Goal: Task Accomplishment & Management: Manage account settings

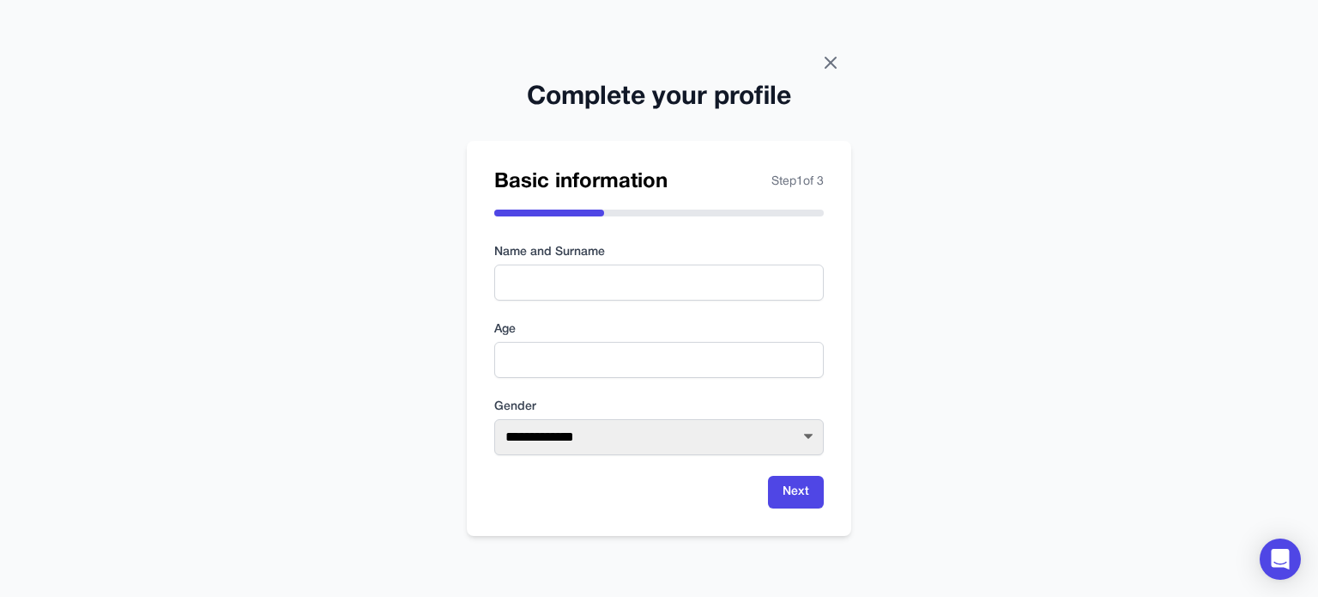
click at [830, 55] on icon at bounding box center [831, 62] width 21 height 21
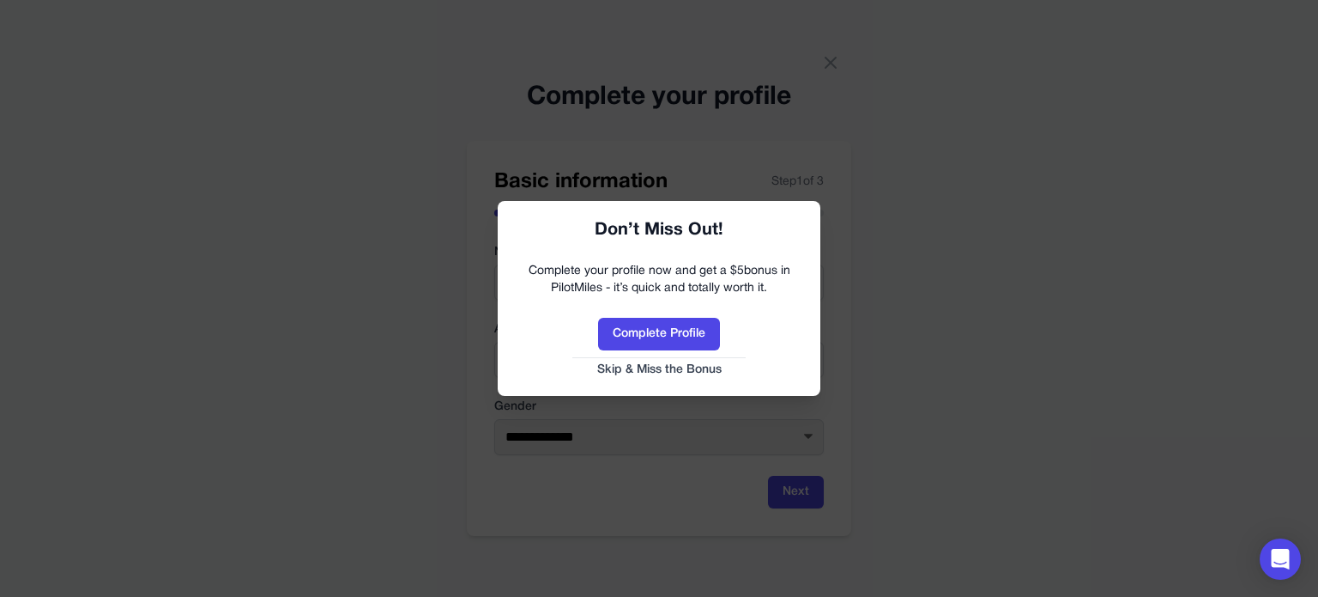
click at [689, 366] on button "Skip & Miss the Bonus" at bounding box center [659, 369] width 288 height 17
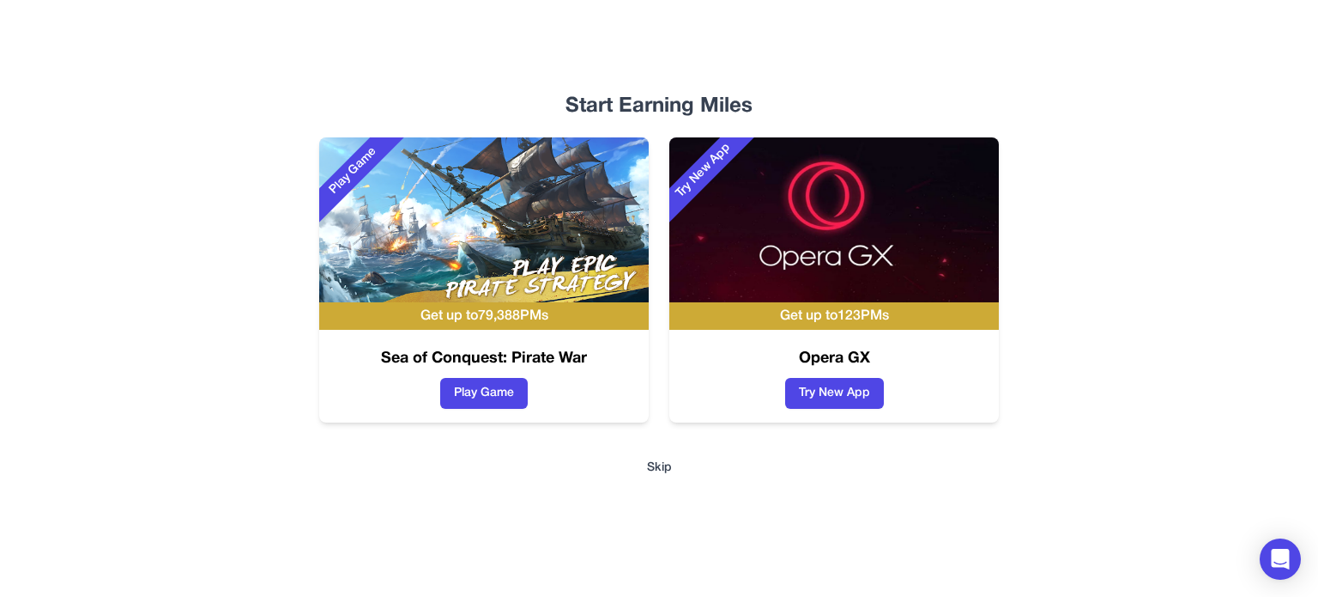
click at [657, 469] on button "Skip" at bounding box center [659, 467] width 25 height 17
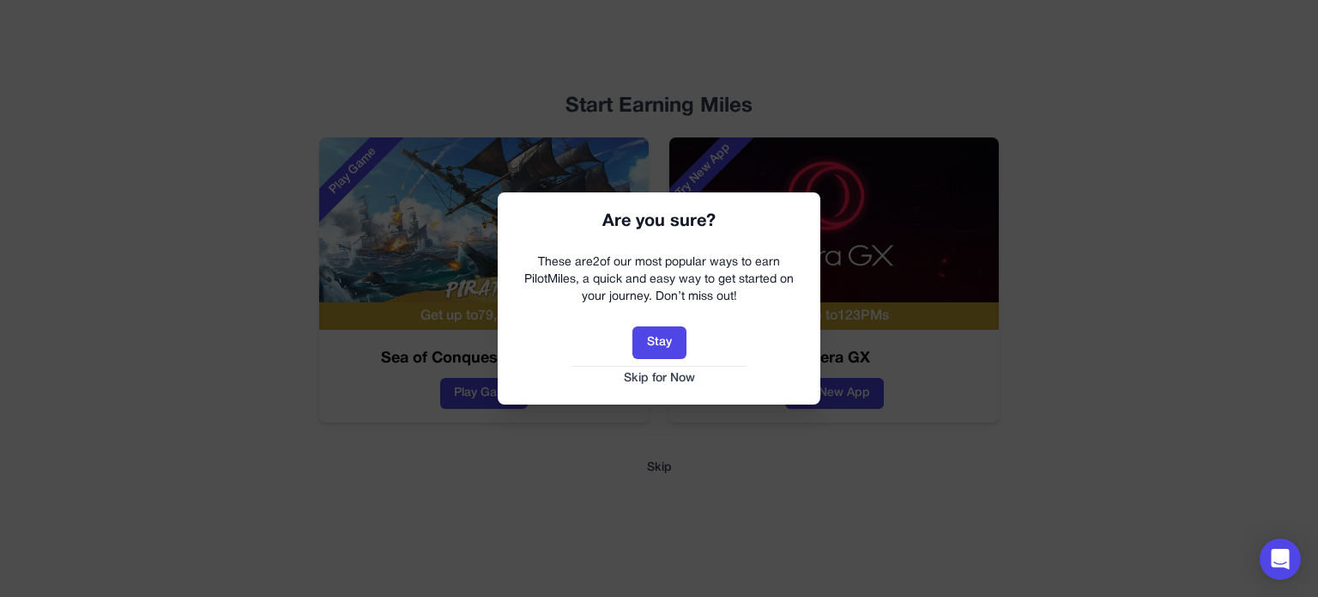
click at [683, 380] on button "Skip for Now" at bounding box center [659, 378] width 288 height 17
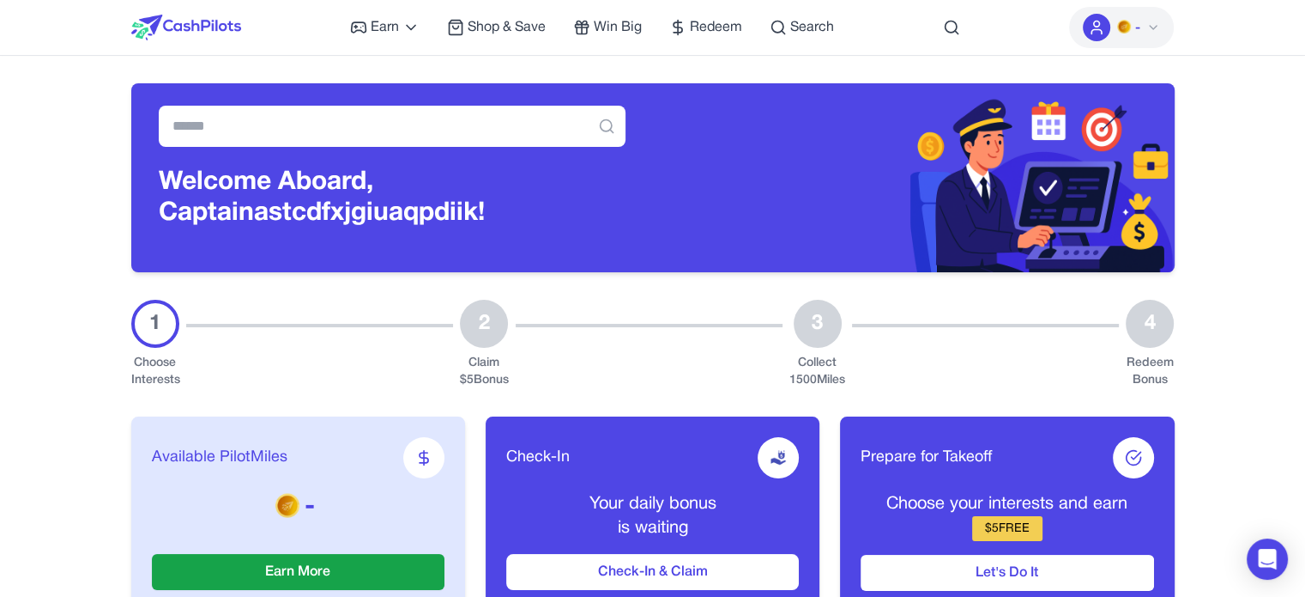
click at [1150, 21] on icon at bounding box center [1154, 28] width 14 height 14
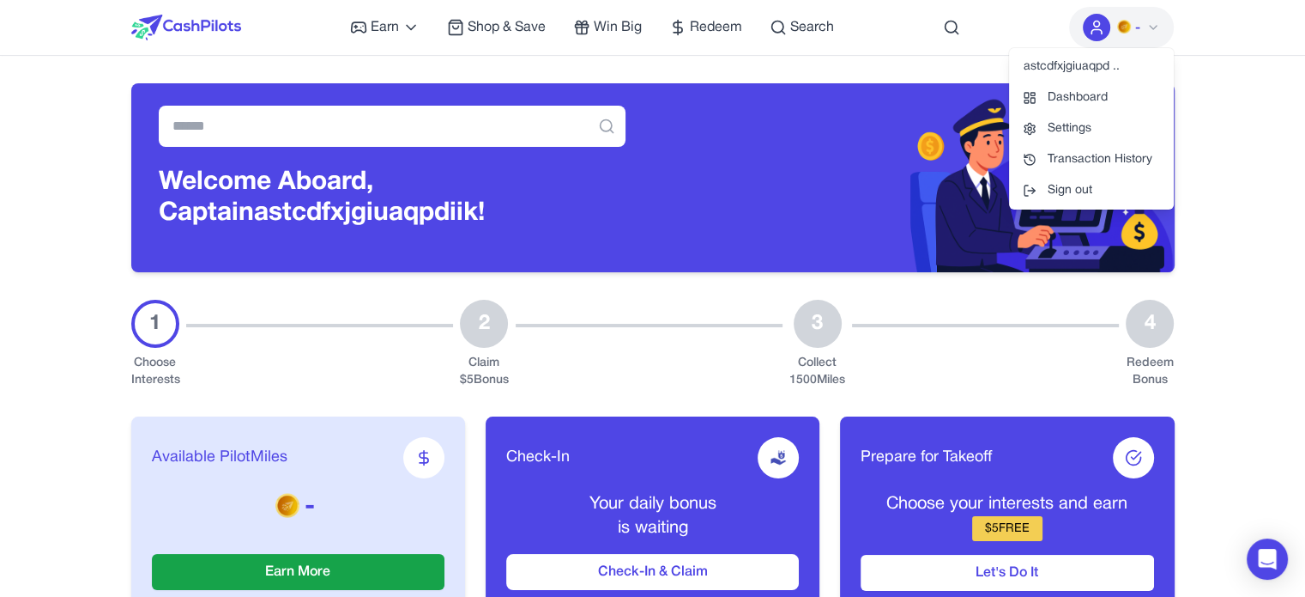
click at [1111, 64] on div "astcdfxjgiuaqpd .." at bounding box center [1091, 66] width 165 height 31
click at [1152, 27] on icon at bounding box center [1154, 28] width 14 height 14
click at [525, 380] on div at bounding box center [649, 344] width 267 height 89
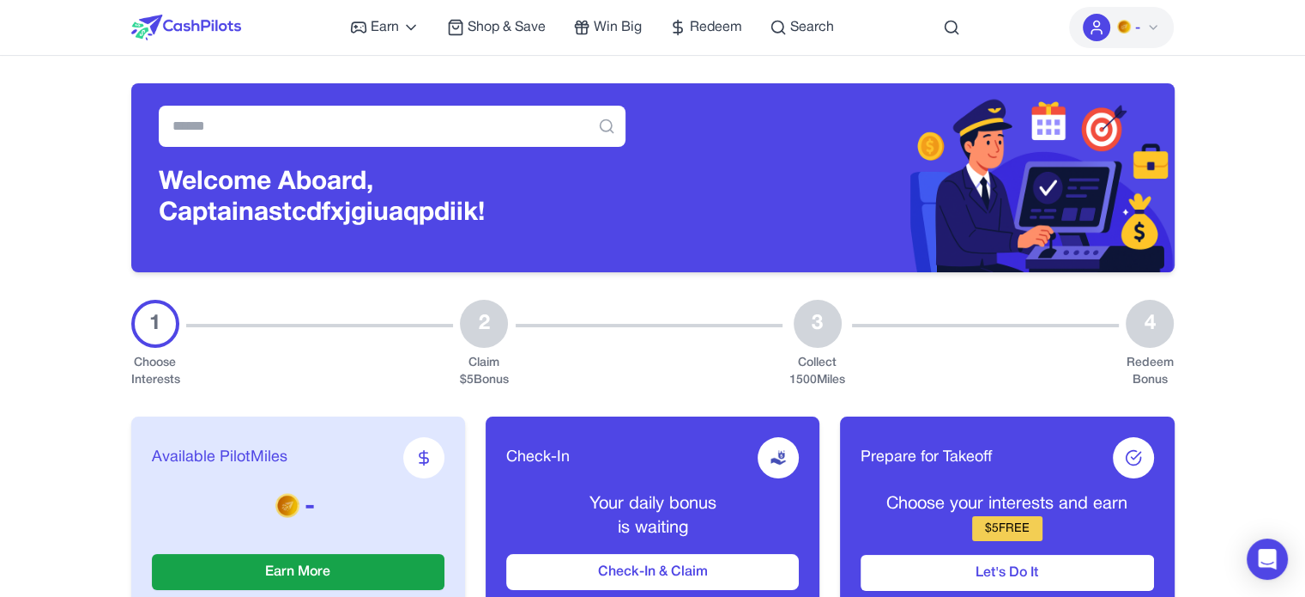
click at [306, 508] on p "-" at bounding box center [298, 507] width 293 height 31
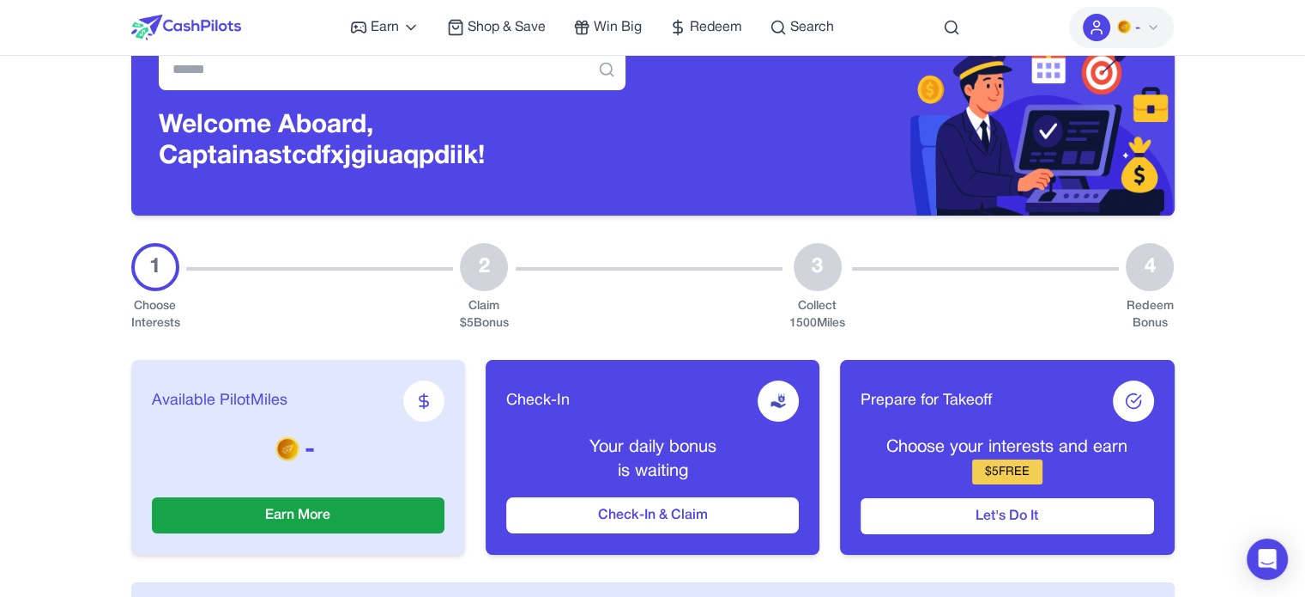
scroll to position [86, 0]
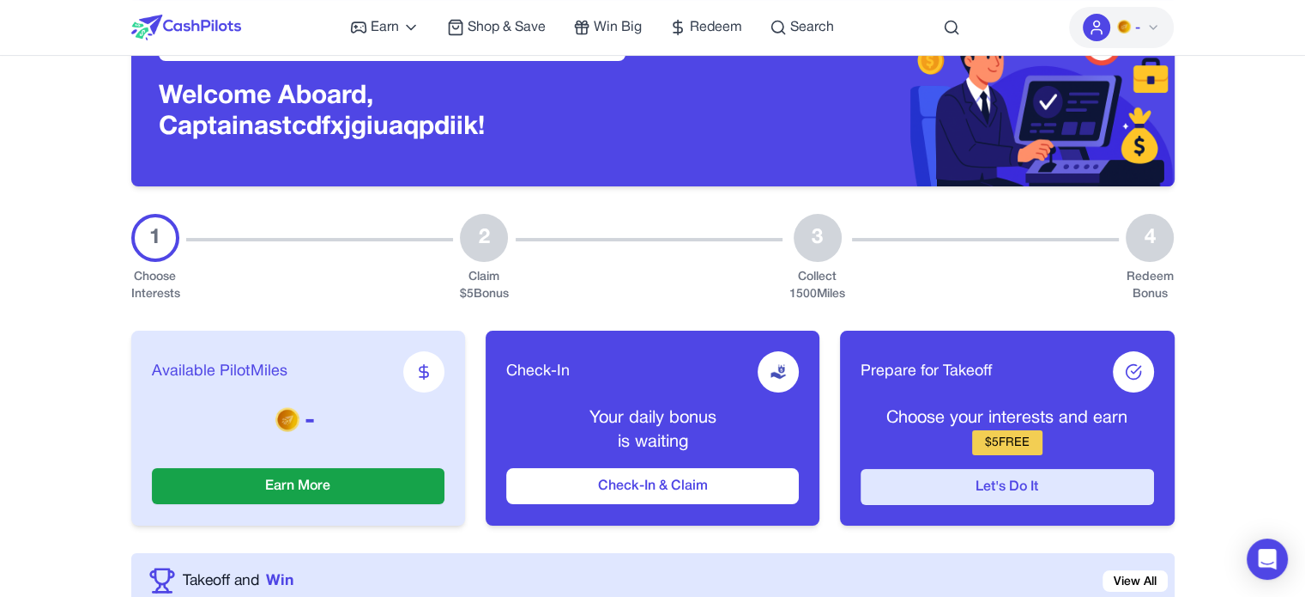
click at [1026, 494] on button "Let's Do It" at bounding box center [1007, 487] width 293 height 36
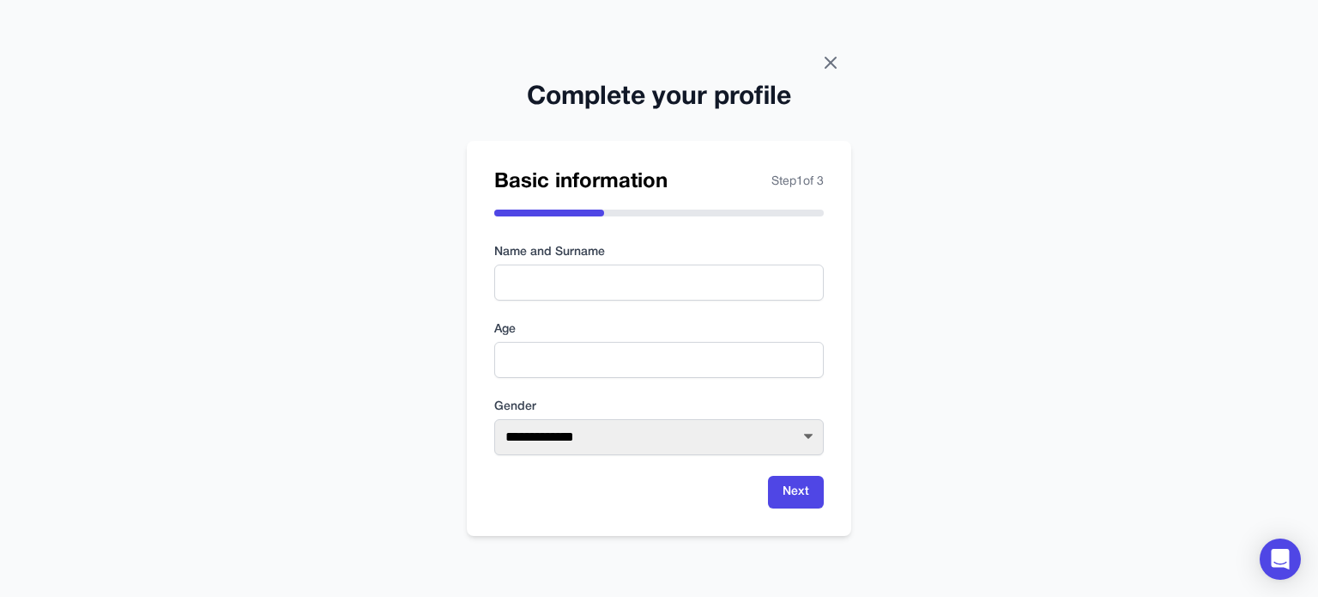
click at [823, 60] on icon at bounding box center [831, 62] width 21 height 21
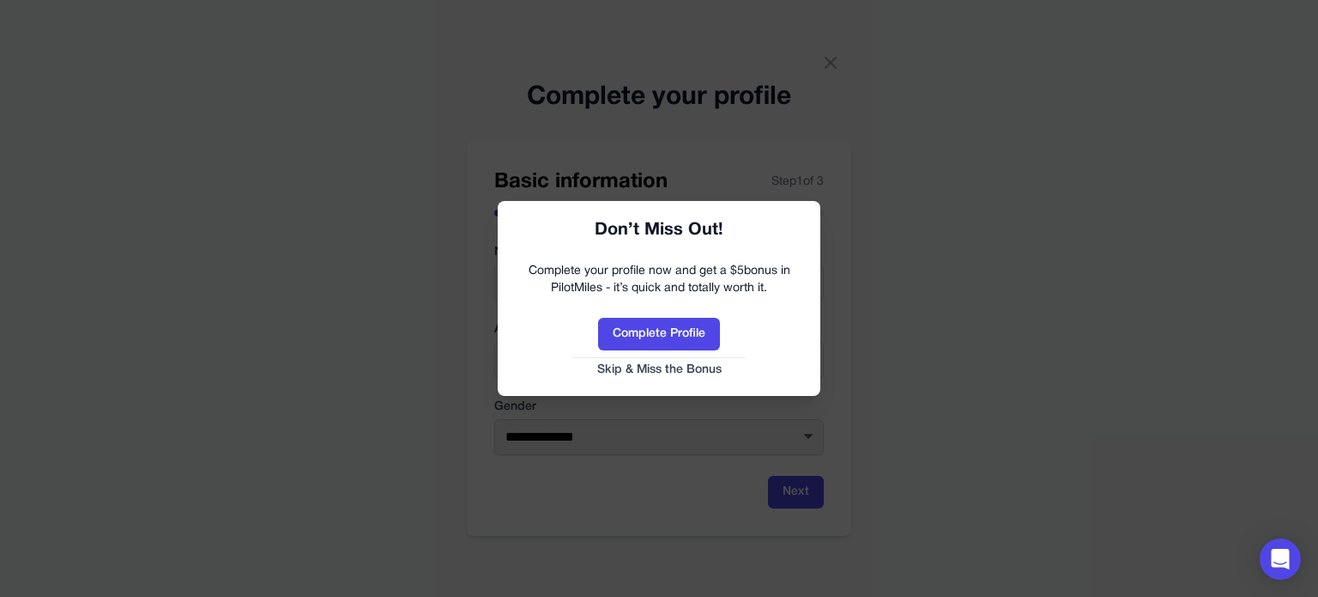
click at [686, 366] on button "Skip & Miss the Bonus" at bounding box center [659, 369] width 288 height 17
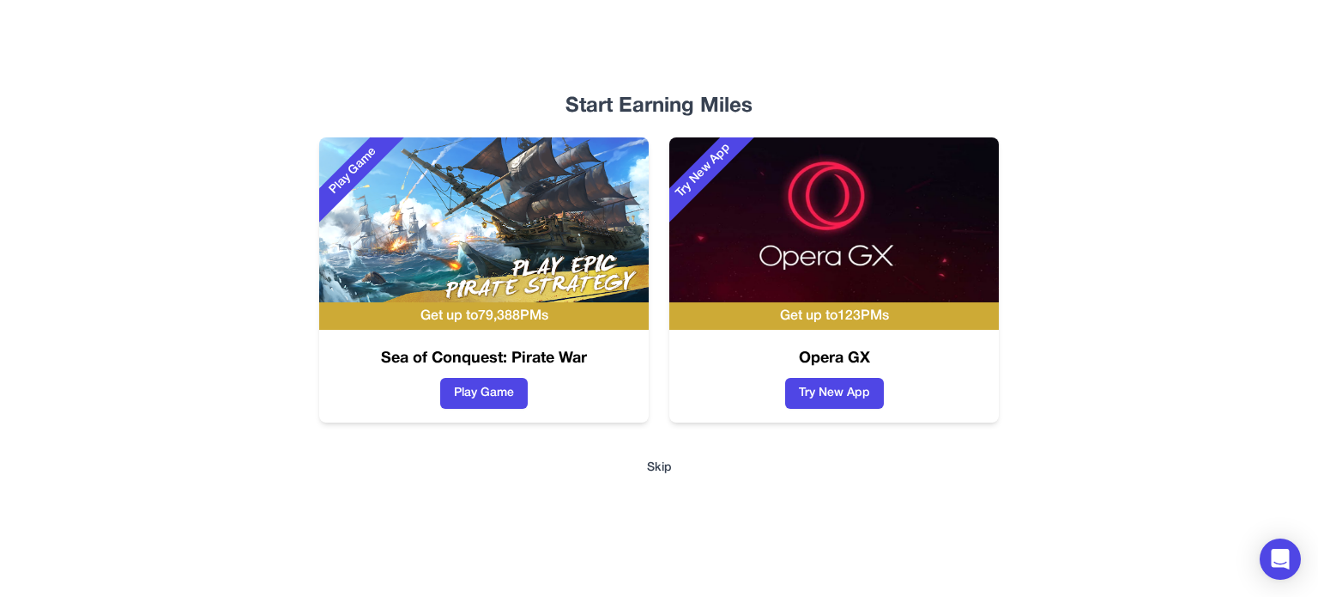
click at [663, 469] on button "Skip" at bounding box center [659, 467] width 25 height 17
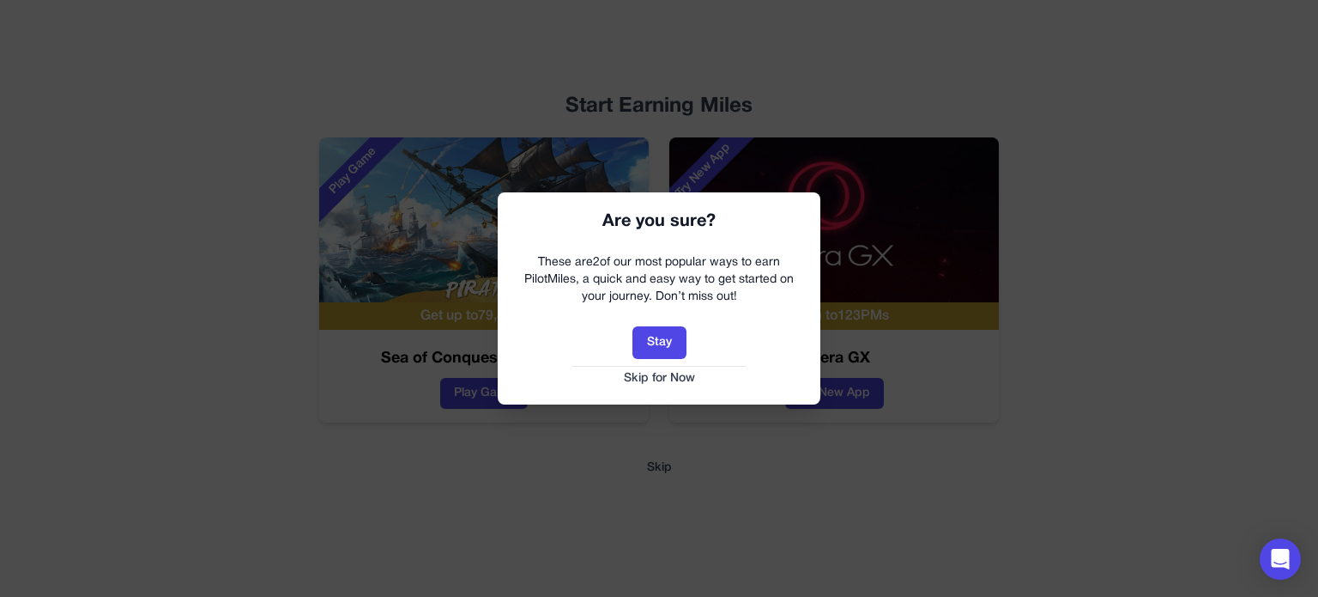
click at [657, 377] on button "Skip for Now" at bounding box center [659, 378] width 288 height 17
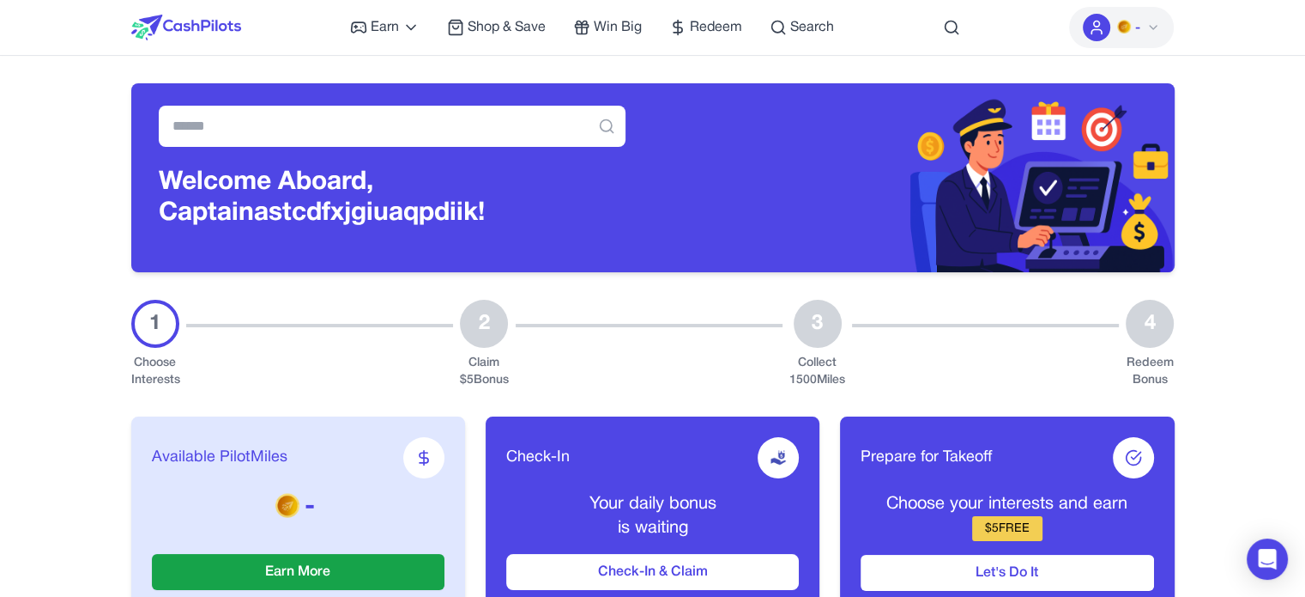
click at [1161, 27] on button "-" at bounding box center [1121, 27] width 105 height 41
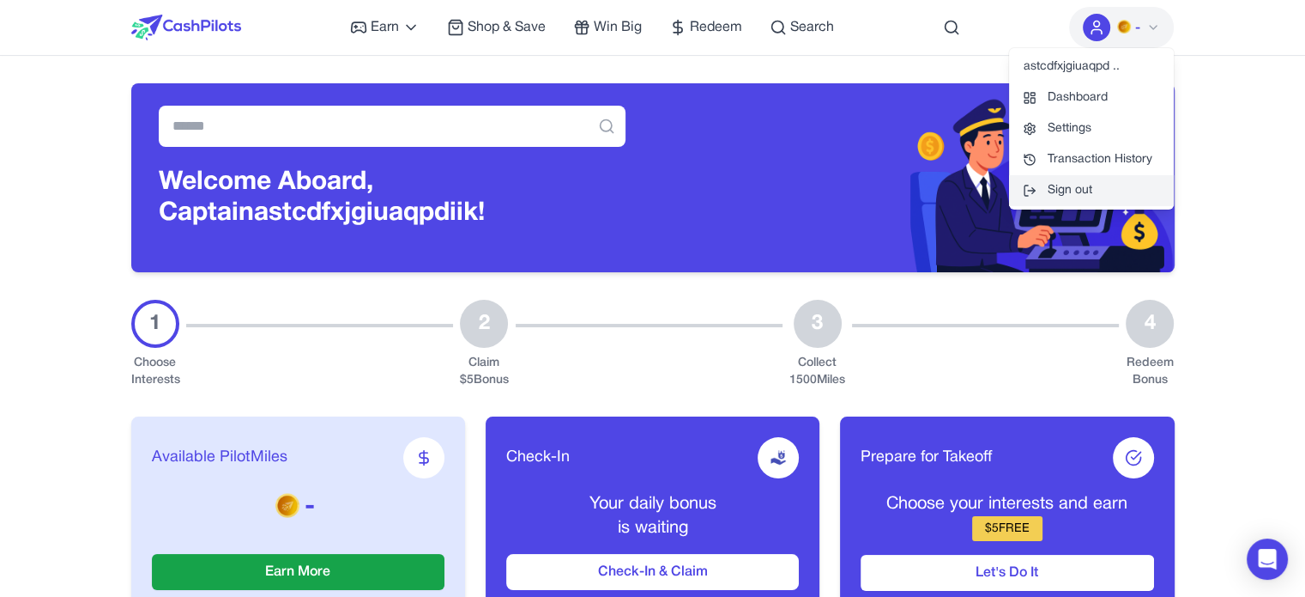
click at [1097, 186] on button "Sign out" at bounding box center [1091, 190] width 165 height 31
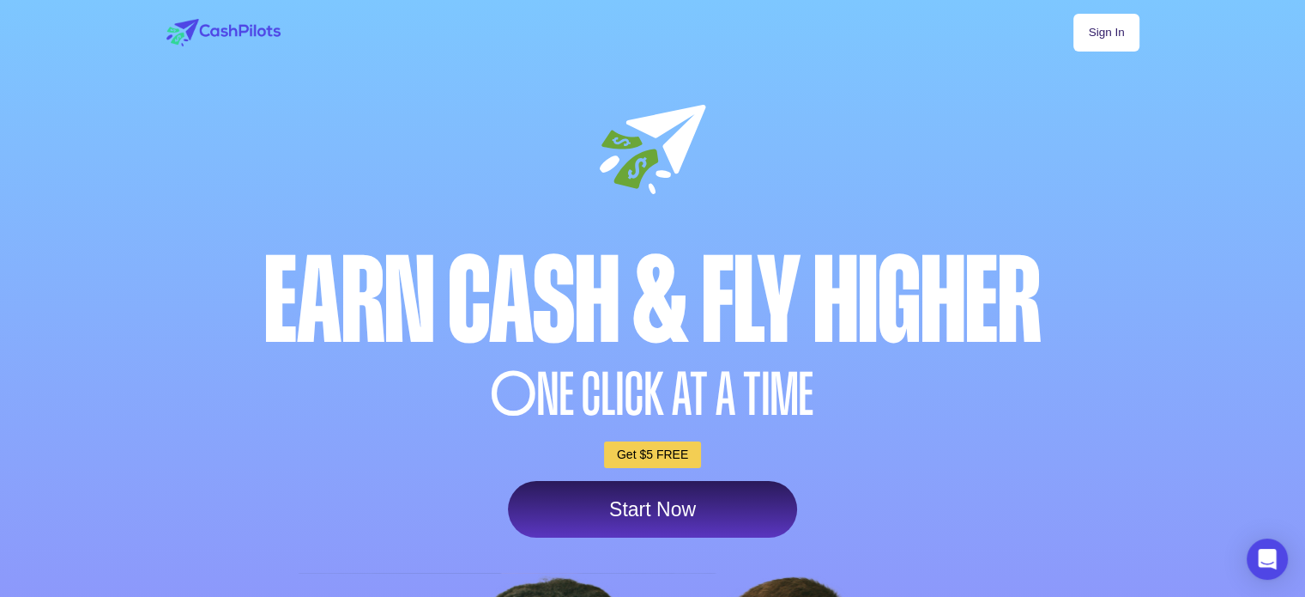
click at [1091, 30] on link "Sign In" at bounding box center [1106, 33] width 65 height 38
